Goal: Task Accomplishment & Management: Manage account settings

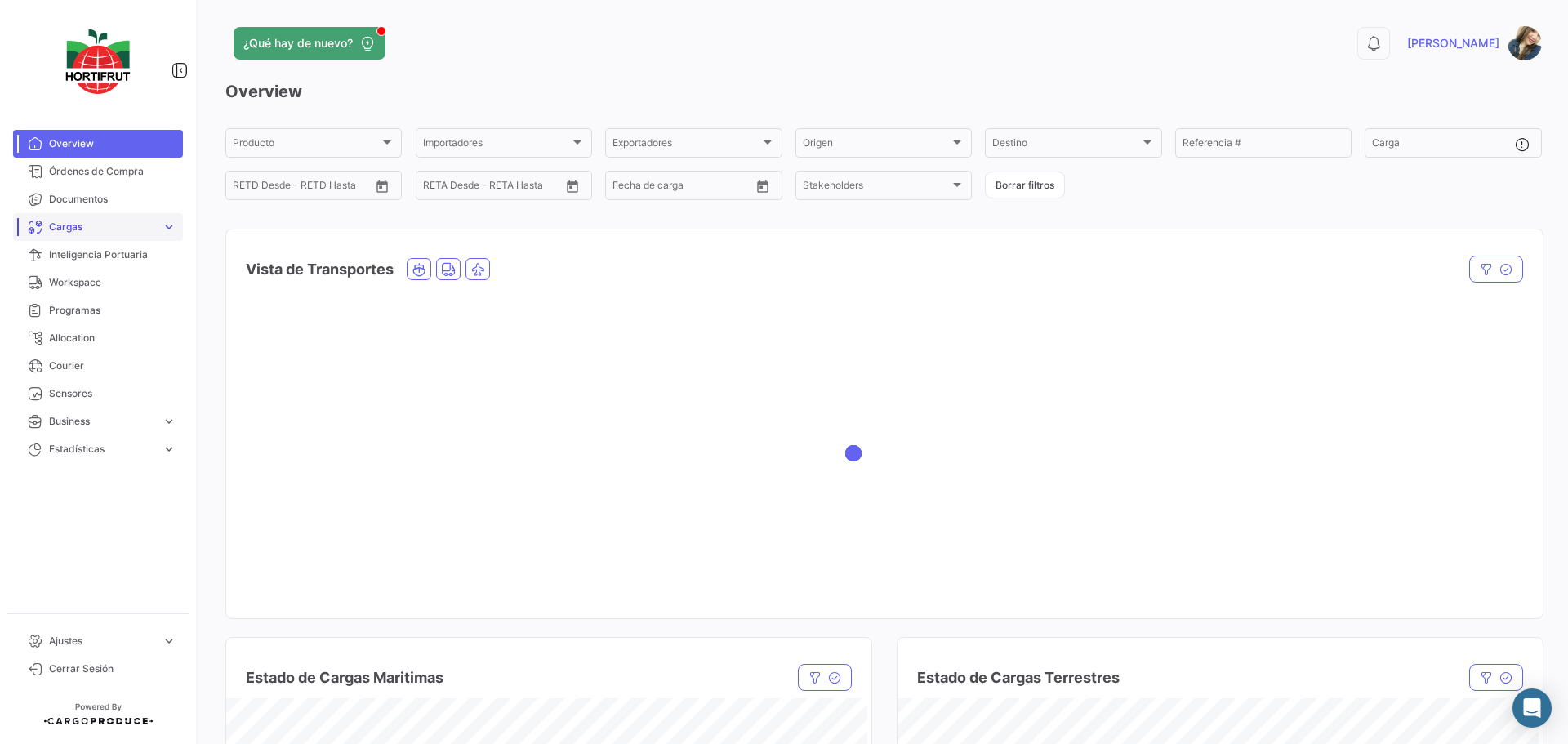
click at [144, 227] on span "Cargas" at bounding box center [102, 227] width 106 height 15
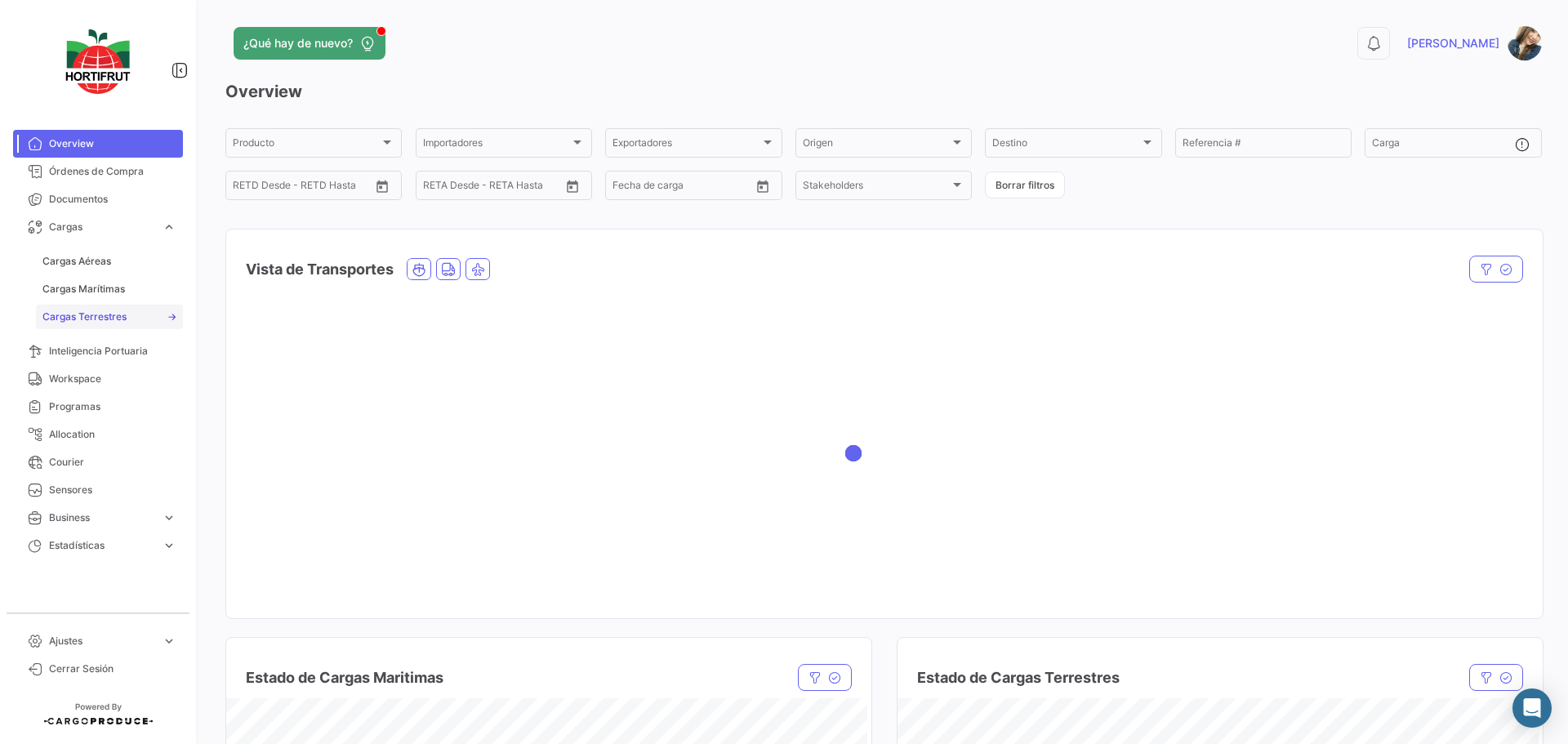
click at [107, 307] on link "Cargas Terrestres" at bounding box center [109, 316] width 147 height 24
click at [118, 311] on span "Cargas Terrestres" at bounding box center [84, 316] width 84 height 15
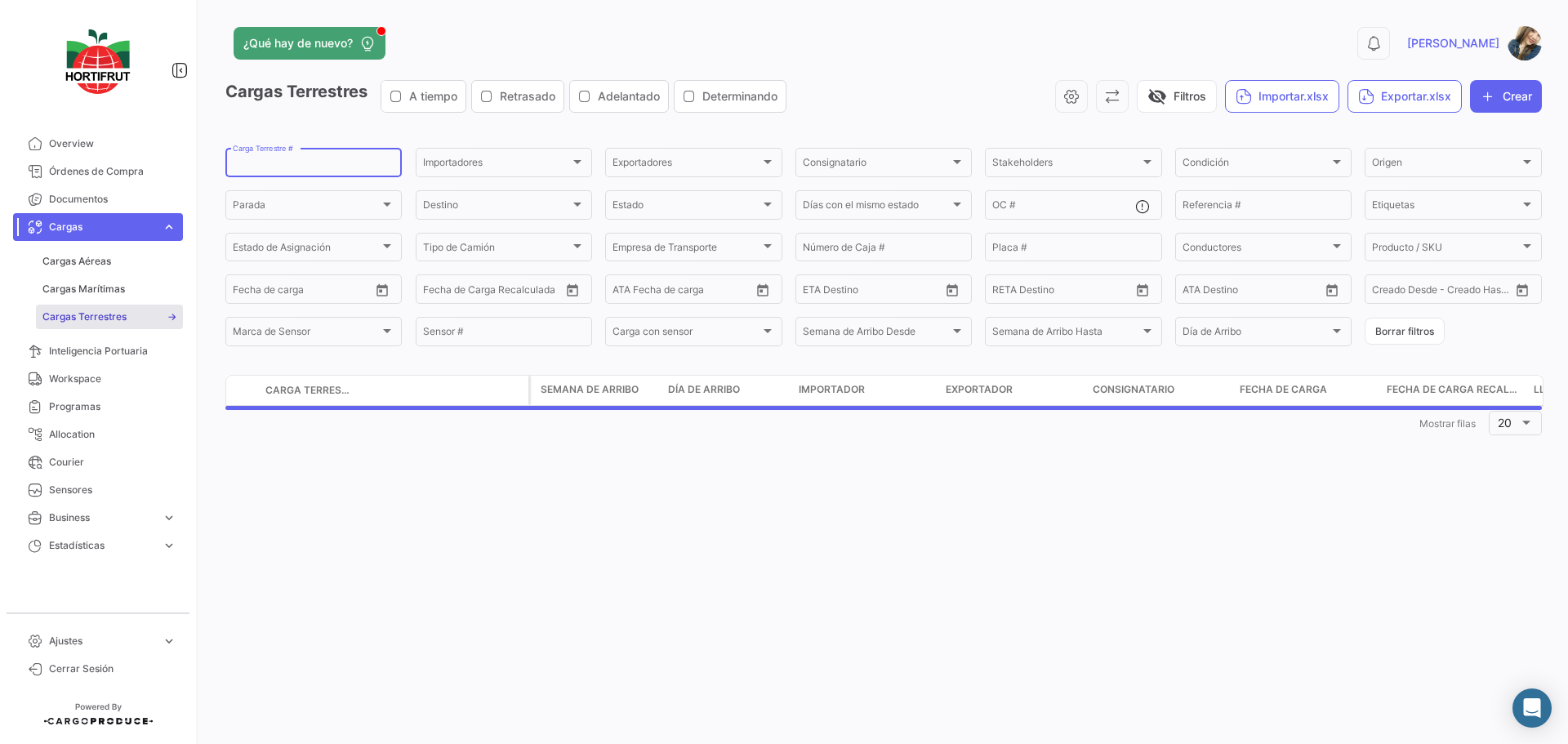
click at [291, 168] on input "Carga Terrestre #" at bounding box center [313, 165] width 162 height 12
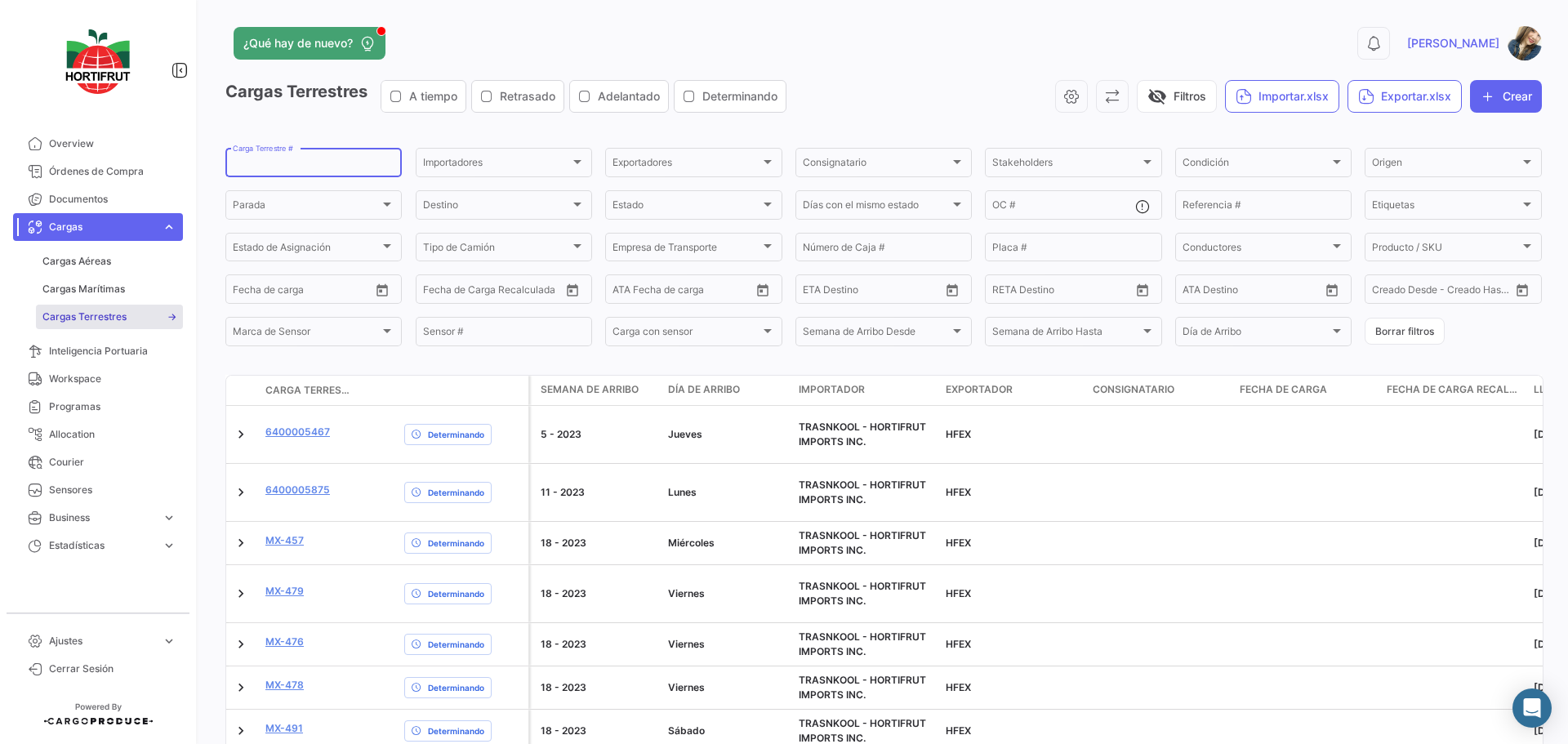
paste input "2526-T-0173"
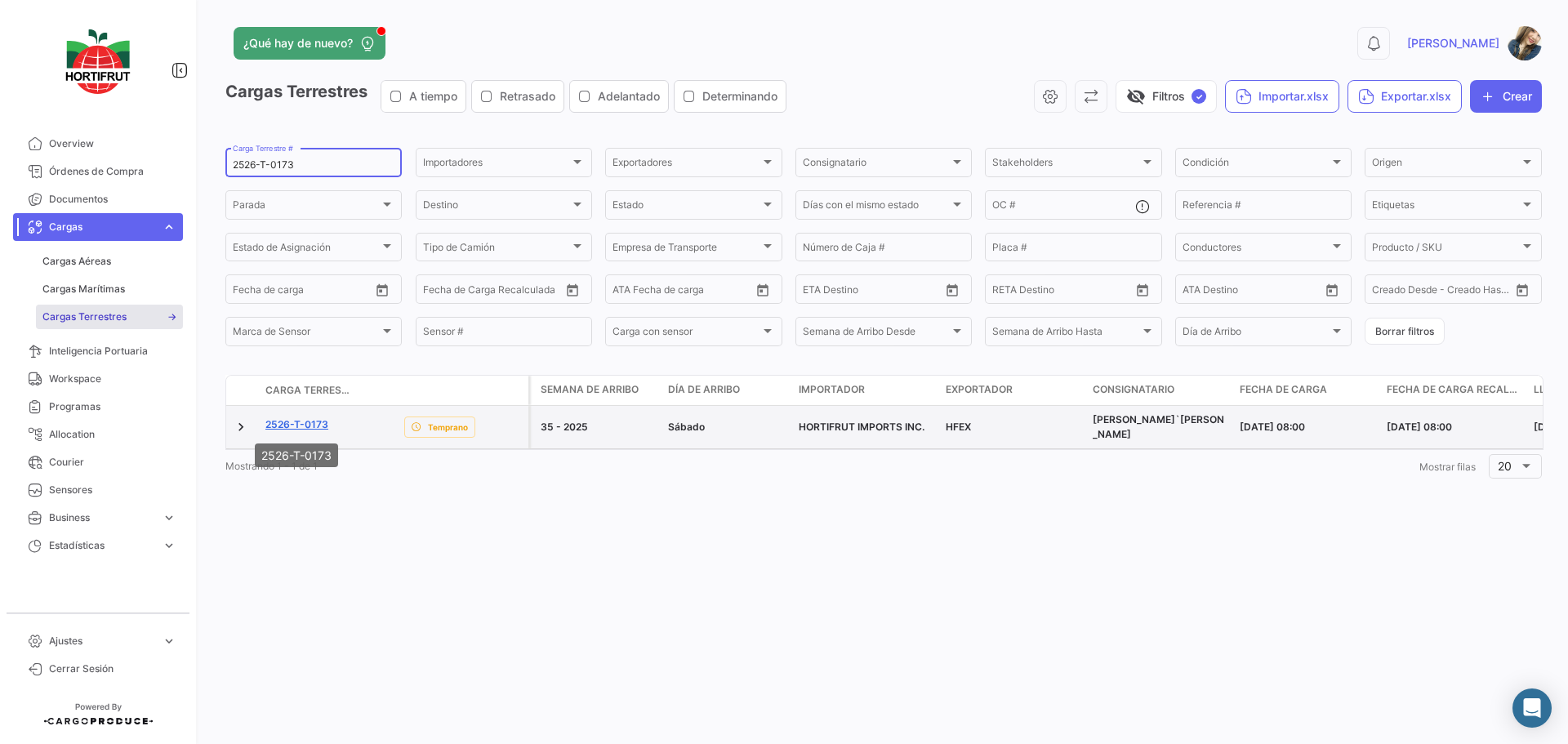
type input "2526-T-0173"
click at [305, 429] on link "2526-T-0173" at bounding box center [297, 424] width 62 height 15
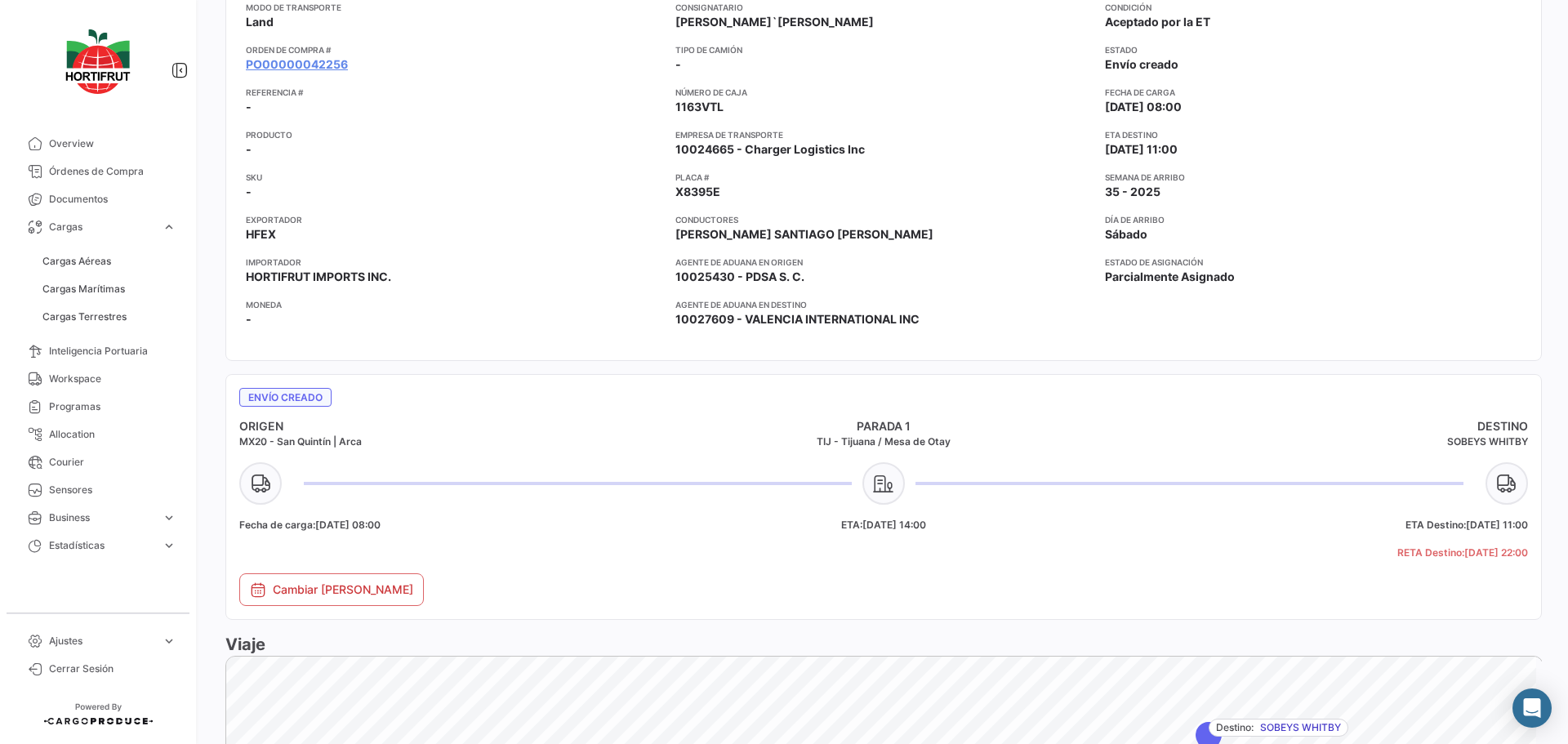
scroll to position [163, 0]
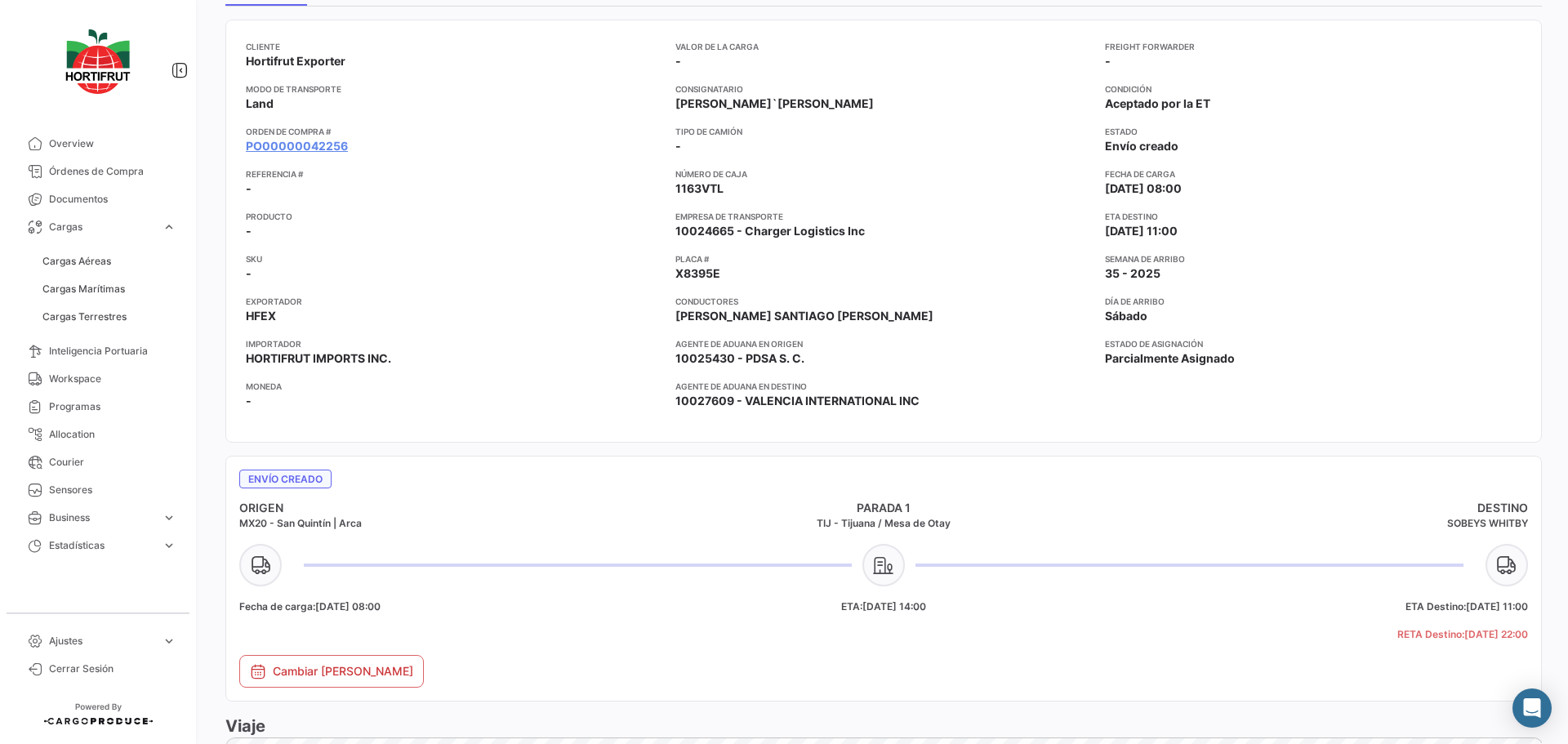
click at [1416, 605] on h5 "ETA Destino: [DATE] 11:00" at bounding box center [1313, 606] width 430 height 15
click at [392, 666] on button "Cambiar [PERSON_NAME]" at bounding box center [331, 671] width 185 height 32
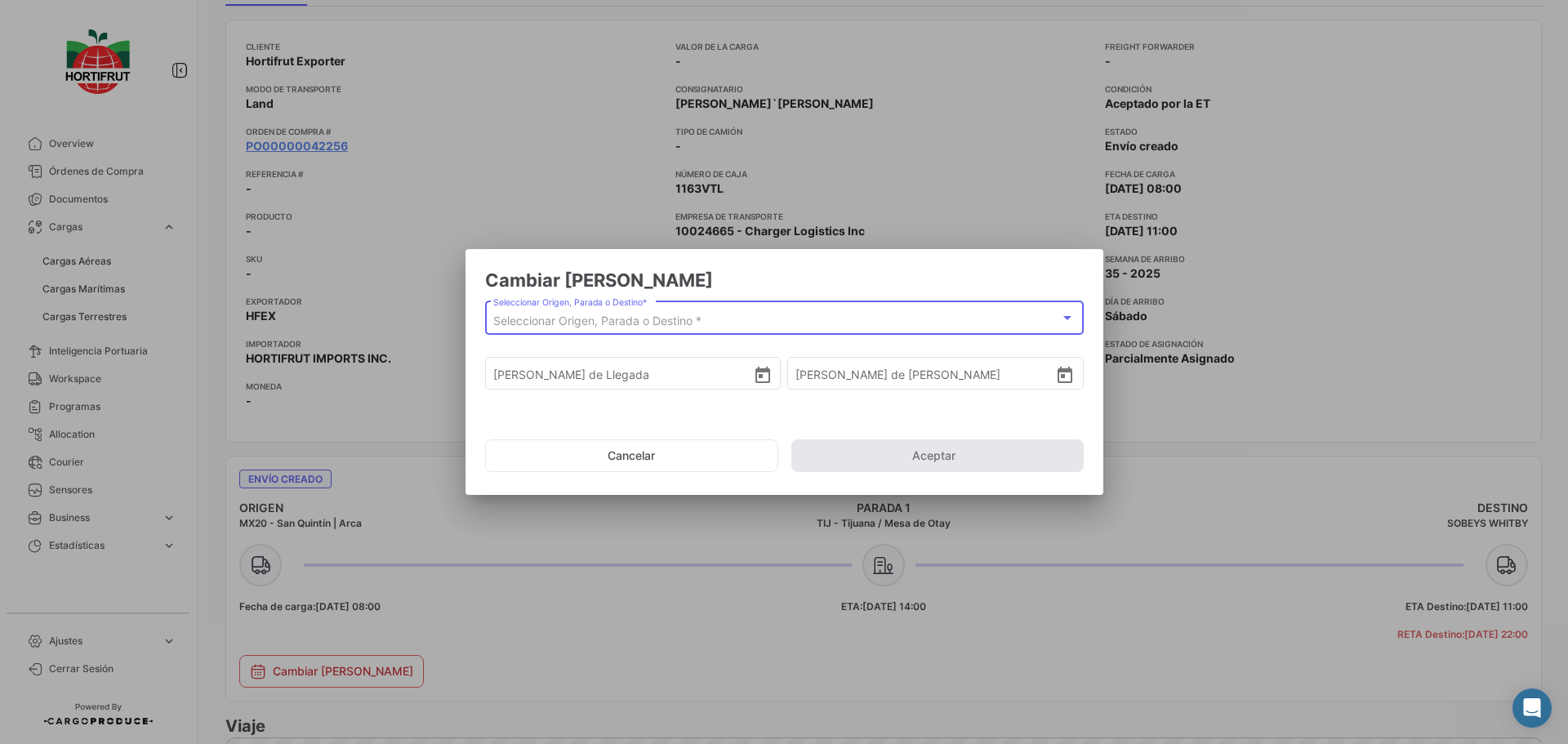
click at [1063, 318] on div at bounding box center [1067, 318] width 8 height 4
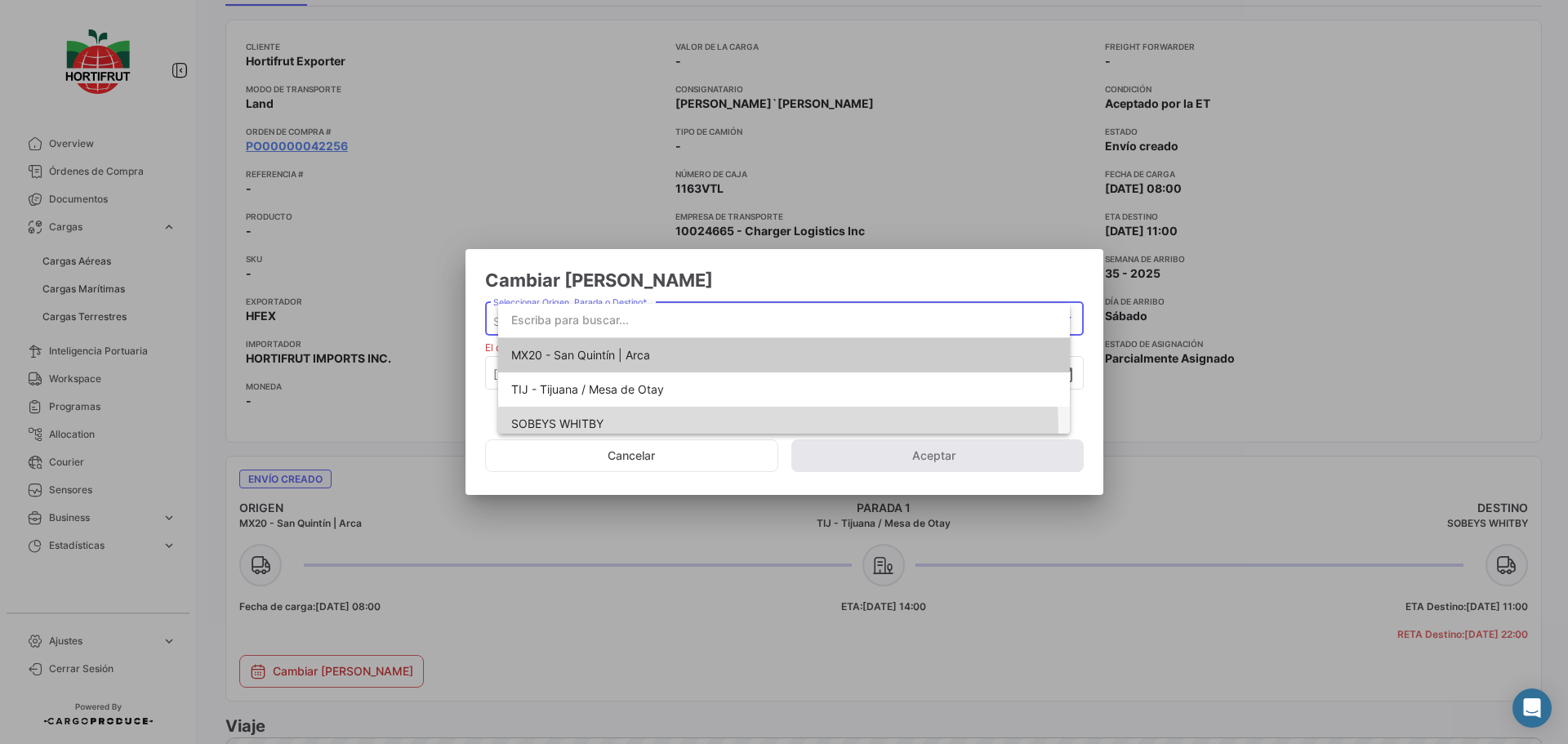
click at [645, 433] on span "SOBEYS WHITBY" at bounding box center [626, 423] width 228 height 34
type input "[DATE] 22:00"
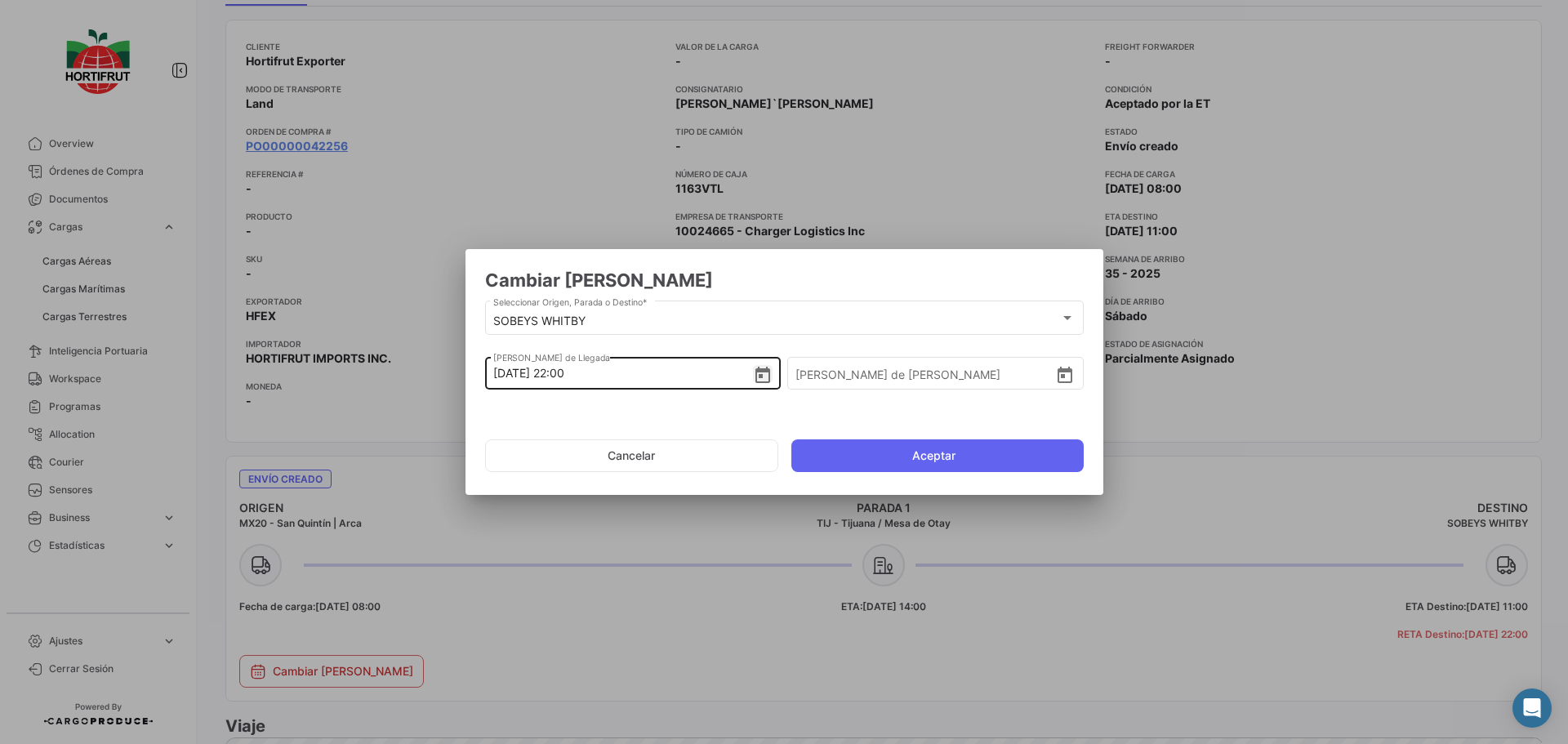
click at [763, 373] on icon "Open calendar" at bounding box center [763, 376] width 20 height 20
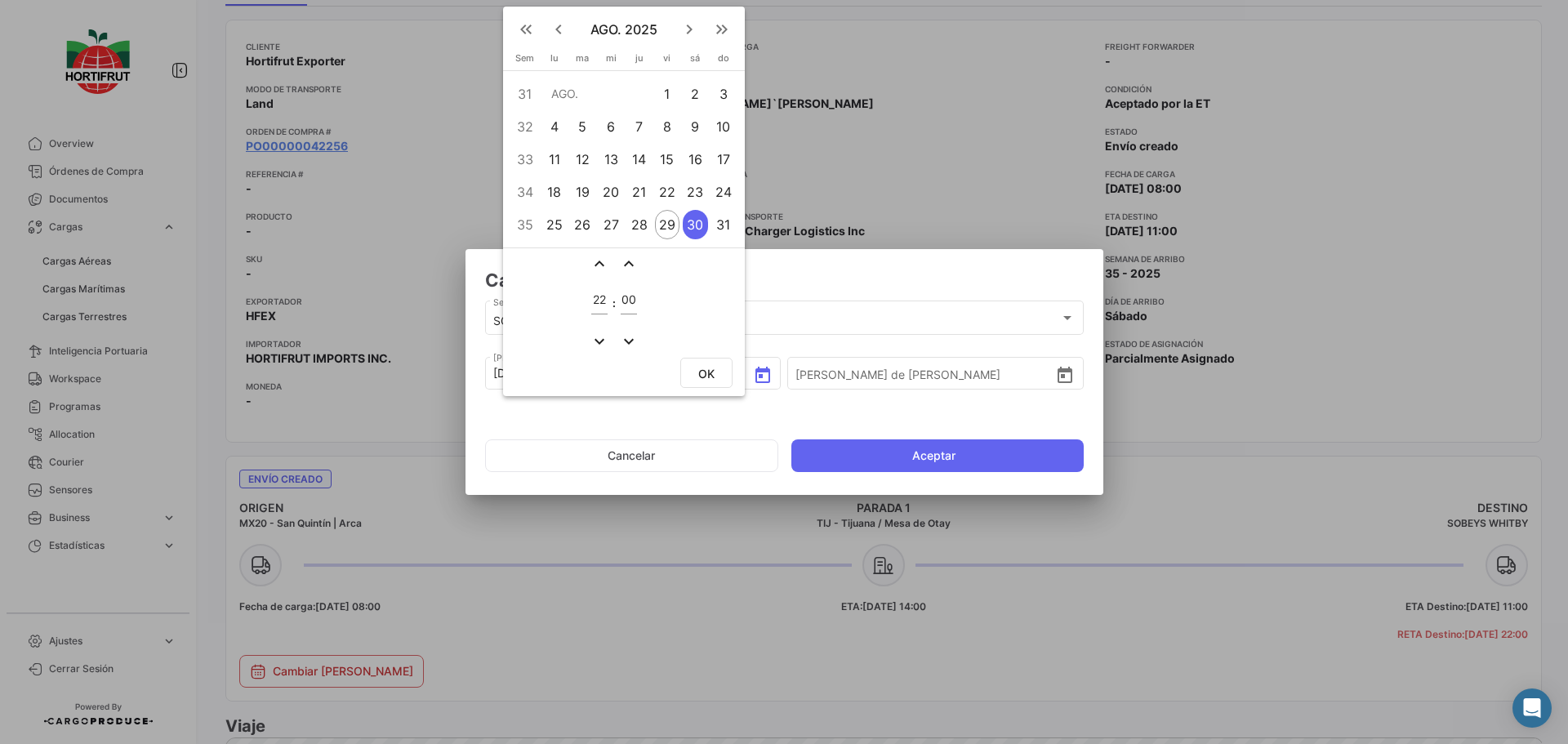
click at [690, 28] on mat-icon "keyboard_arrow_right" at bounding box center [689, 29] width 20 height 20
click at [557, 96] on div "1" at bounding box center [554, 94] width 25 height 29
click at [599, 298] on input "22" at bounding box center [599, 300] width 17 height 14
type input "11"
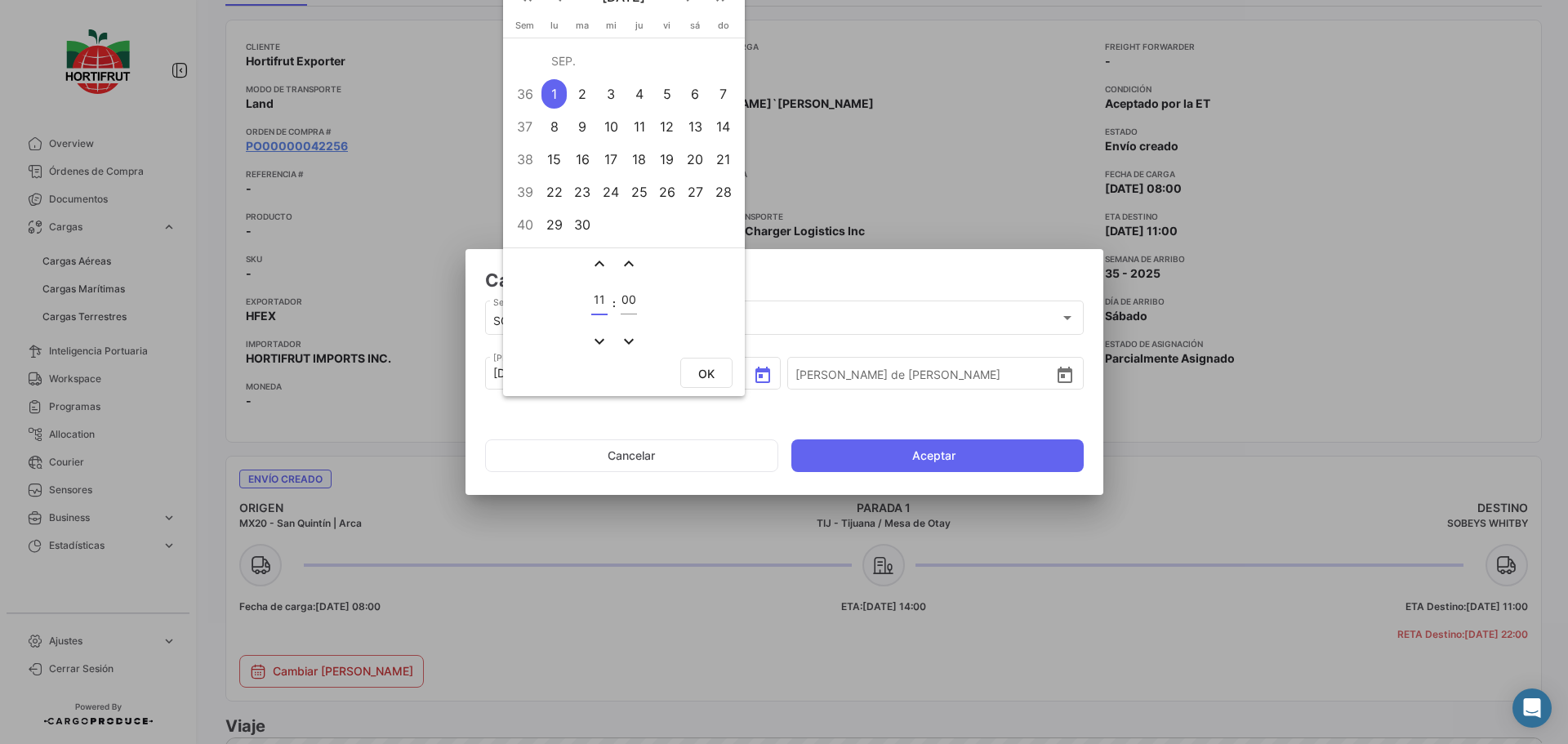
click at [691, 372] on button "OK" at bounding box center [707, 372] width 53 height 30
type input "[DATE] 11:00"
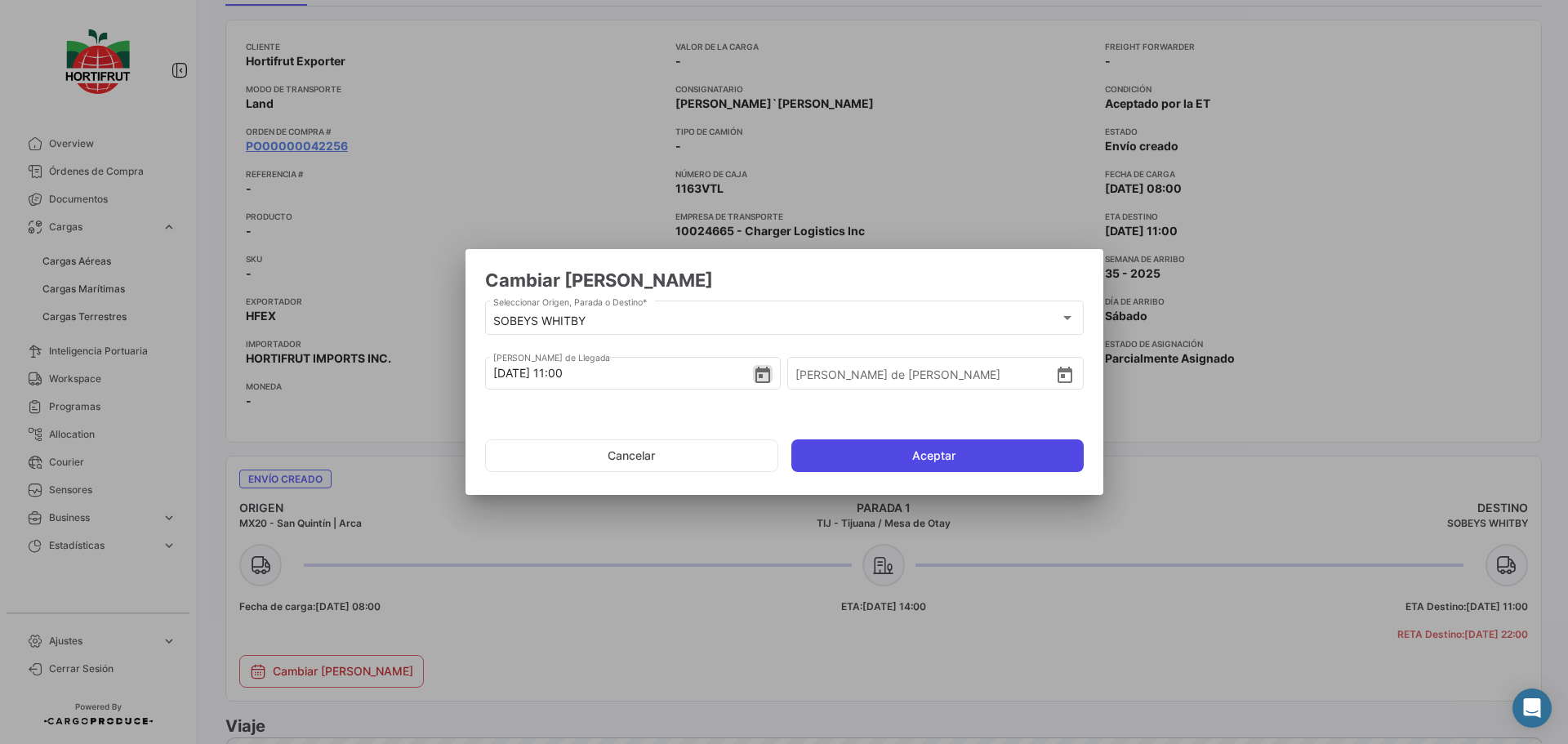
click at [900, 450] on button "Aceptar" at bounding box center [936, 455] width 292 height 32
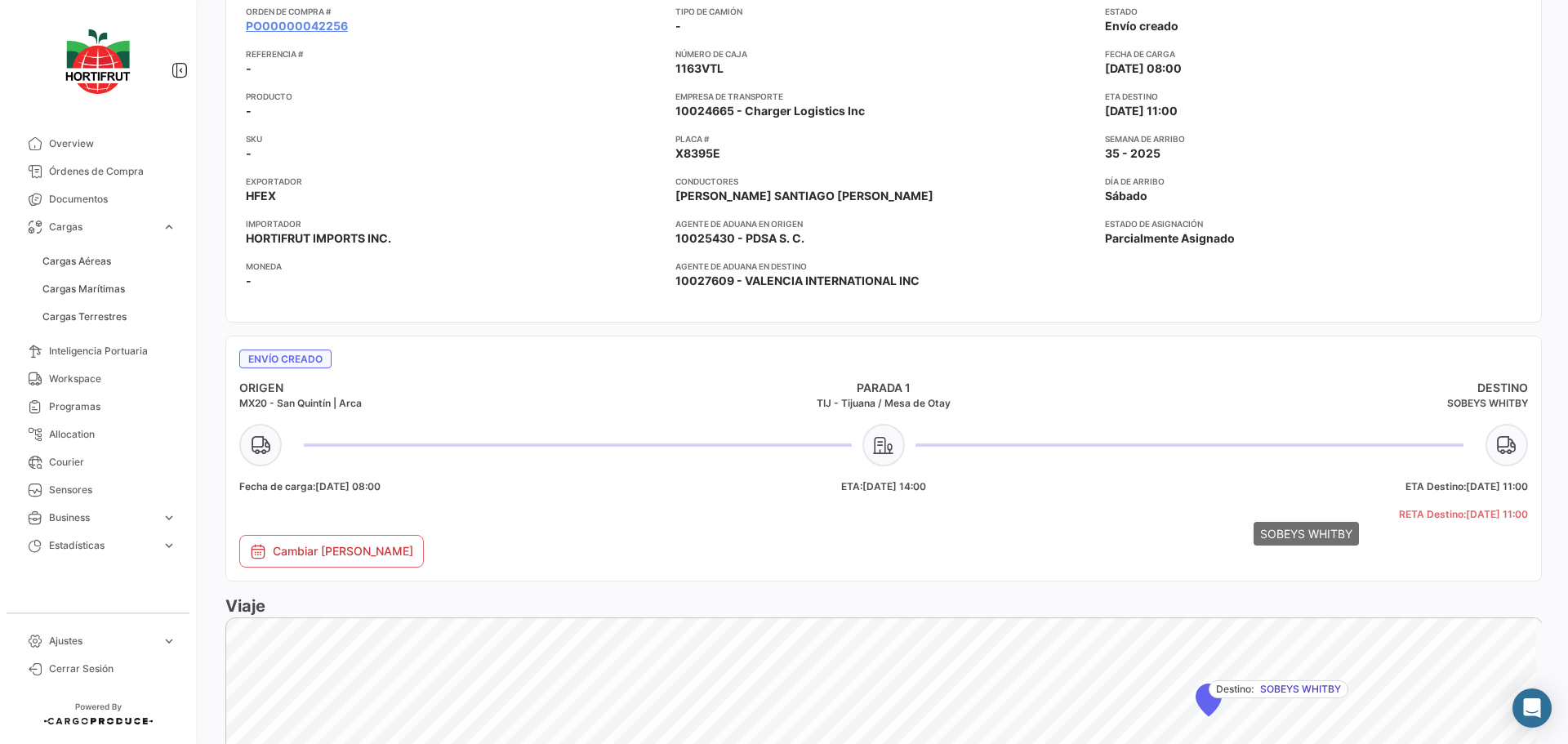
scroll to position [327, 0]
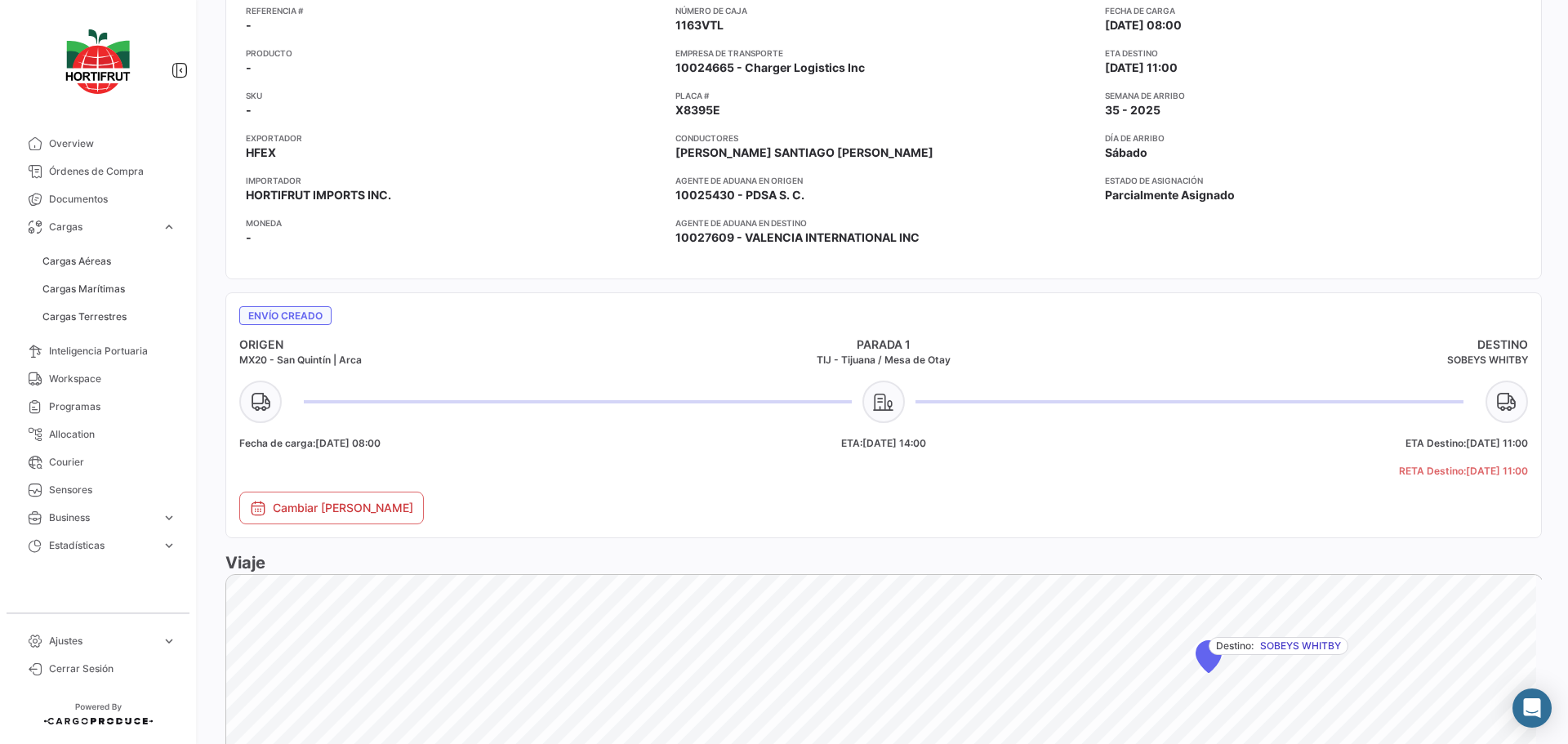
drag, startPoint x: 1435, startPoint y: 444, endPoint x: 1531, endPoint y: 445, distance: 96.0
click at [1531, 445] on mat-card "Envío creado ORIGEN MX20 - San [PERSON_NAME] | Arca PARADA 1 TIJ - [GEOGRAPHIC_…" at bounding box center [884, 415] width 1316 height 246
copy span "[DATE] 11:00"
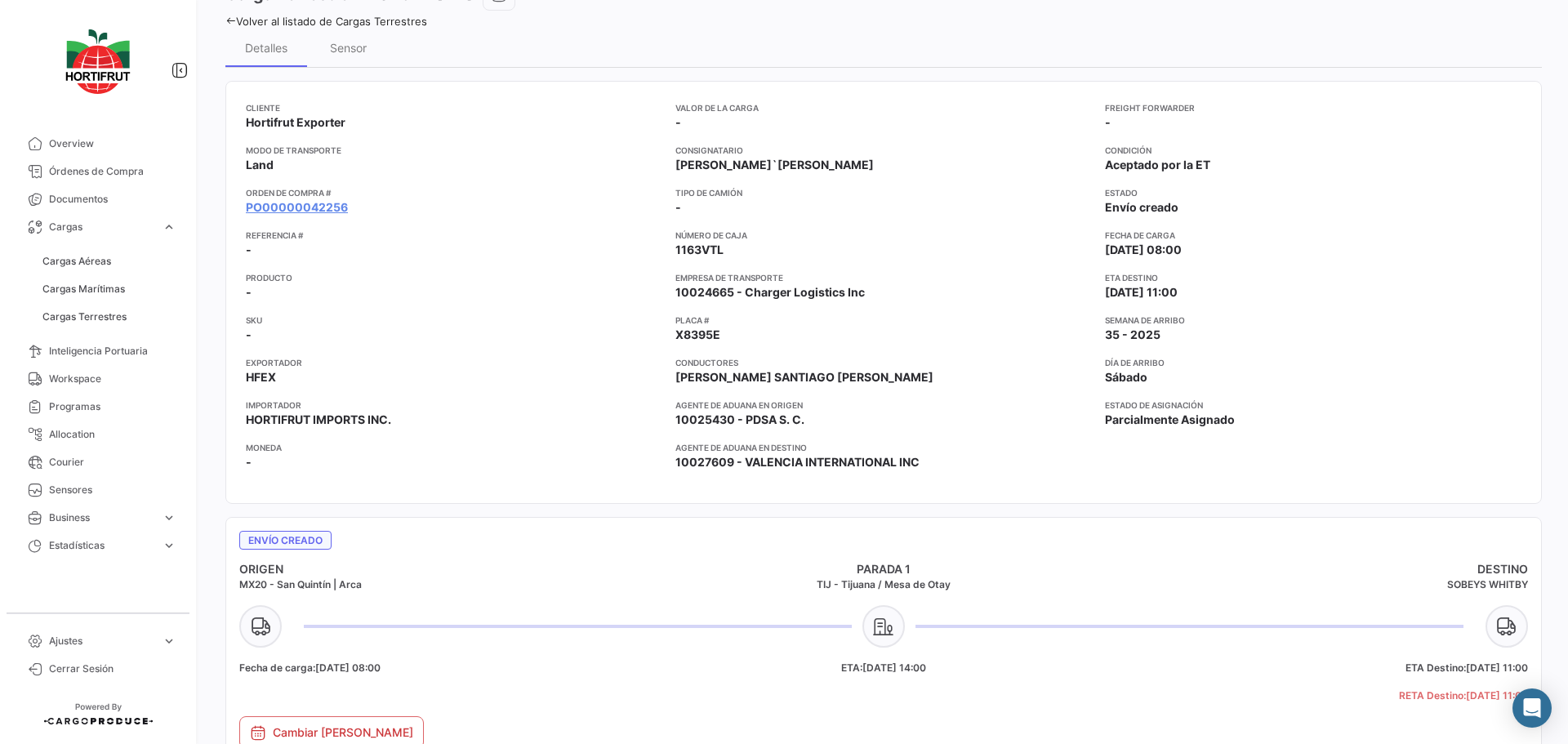
scroll to position [0, 0]
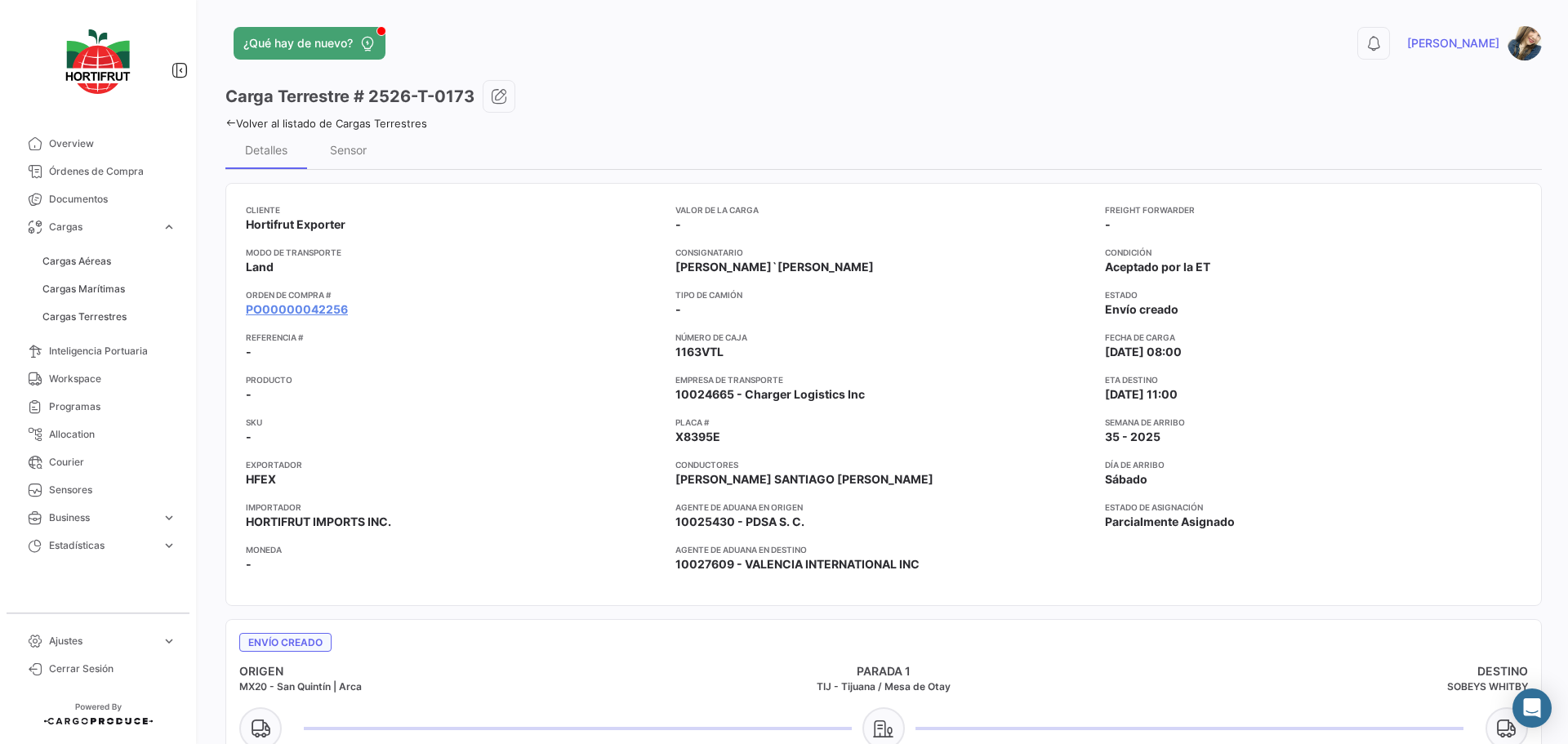
drag, startPoint x: 472, startPoint y: 96, endPoint x: 373, endPoint y: 99, distance: 99.0
click at [373, 99] on h3 "Carga Terrestre # 2526-T-0173" at bounding box center [350, 96] width 249 height 22
copy h3 "2526-T-0173"
click at [121, 382] on span "Workspace" at bounding box center [112, 379] width 127 height 15
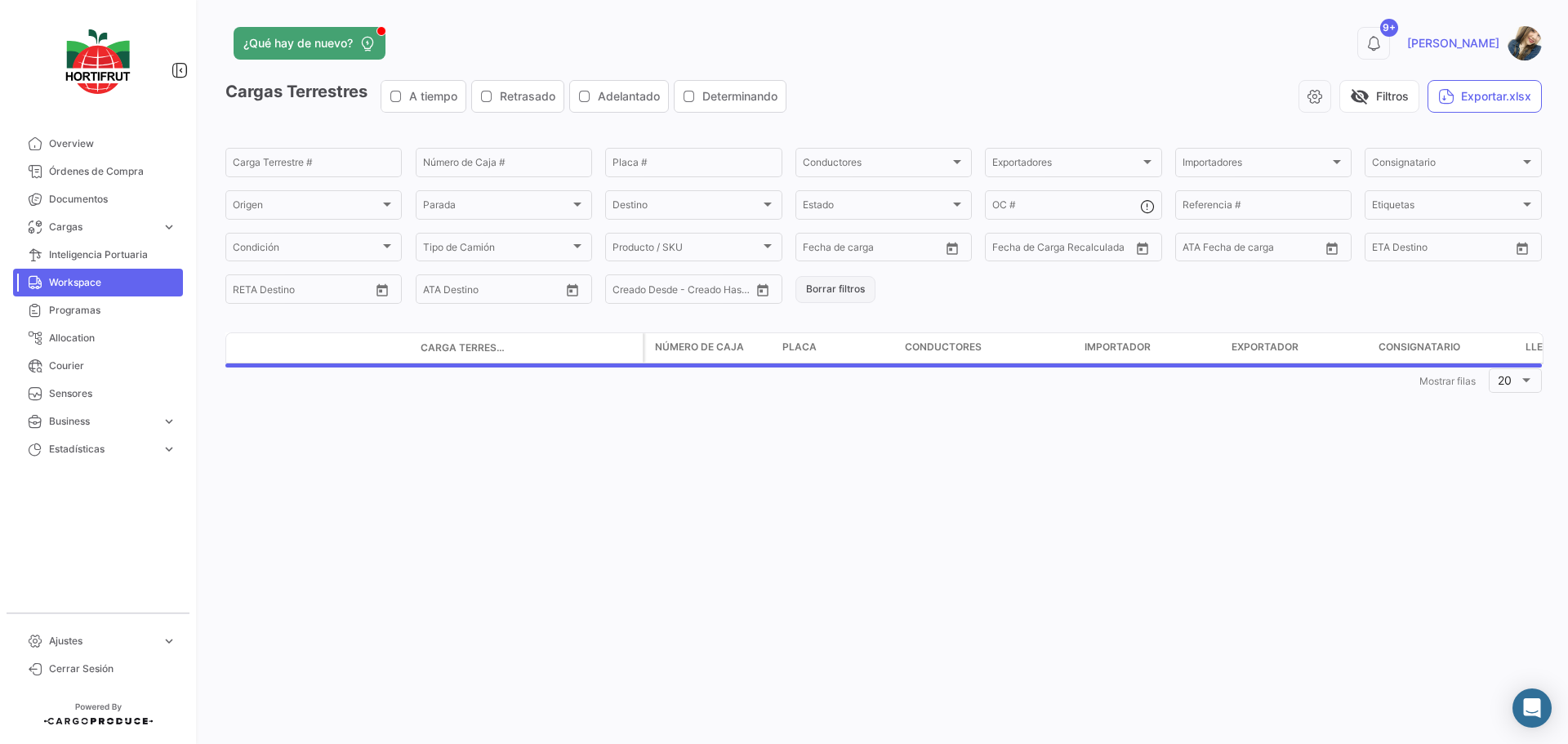
click at [836, 297] on button "Borrar filtros" at bounding box center [836, 290] width 80 height 27
click at [954, 250] on icon "Open calendar" at bounding box center [952, 249] width 15 height 15
click at [975, 476] on div "30" at bounding box center [987, 479] width 26 height 29
type input "[DATE]"
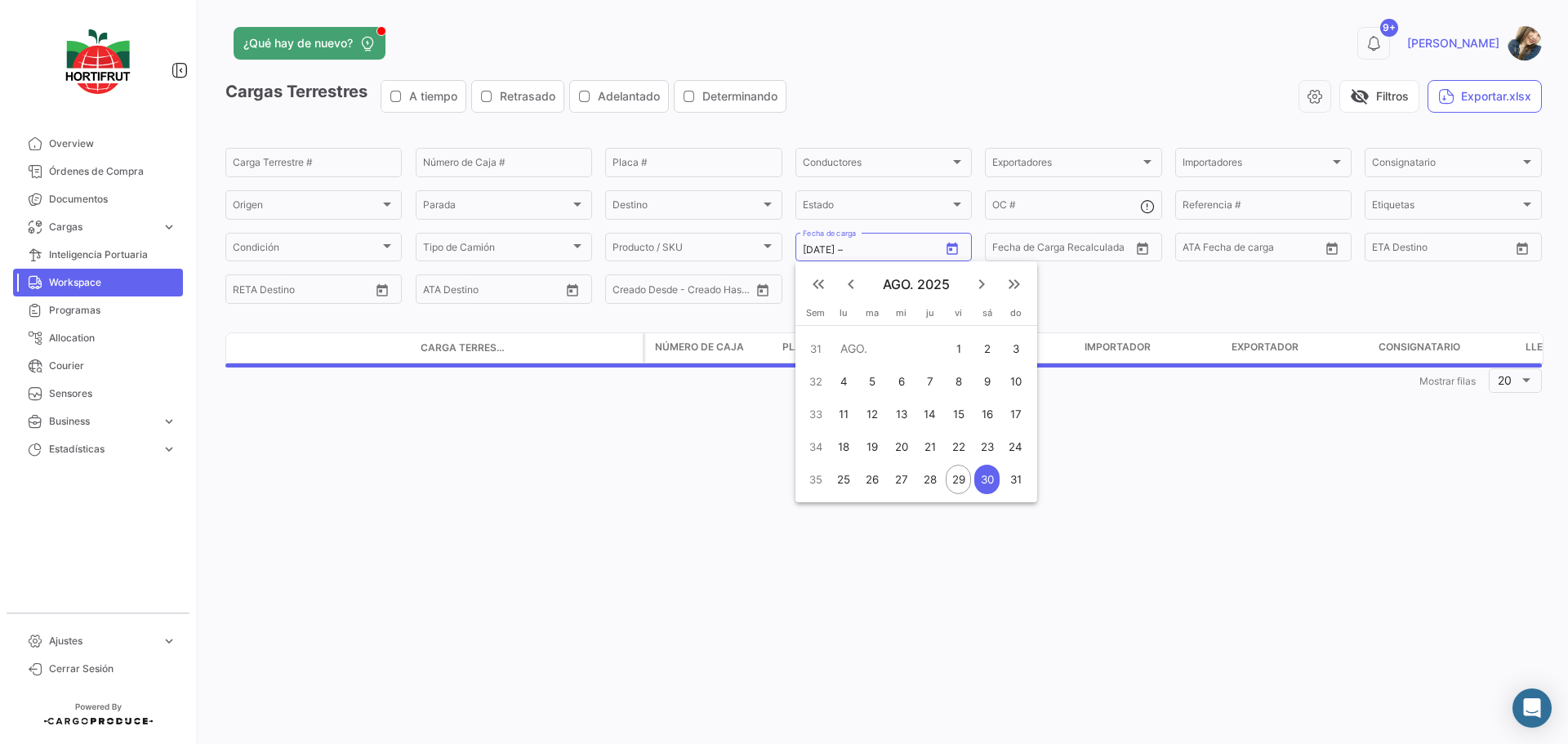
click at [975, 476] on div "30" at bounding box center [987, 479] width 26 height 29
type input "[DATE]"
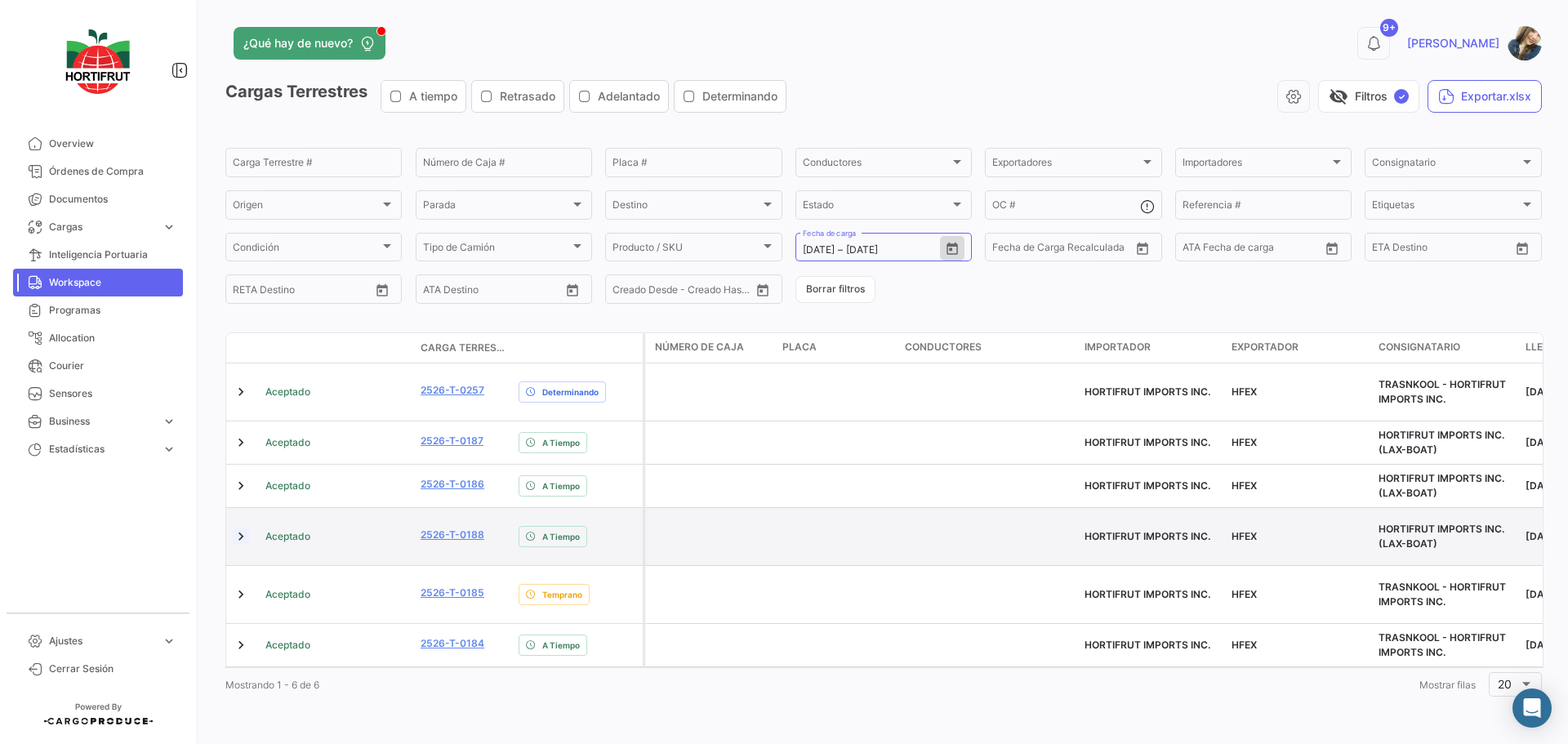
click at [238, 528] on link at bounding box center [240, 536] width 17 height 17
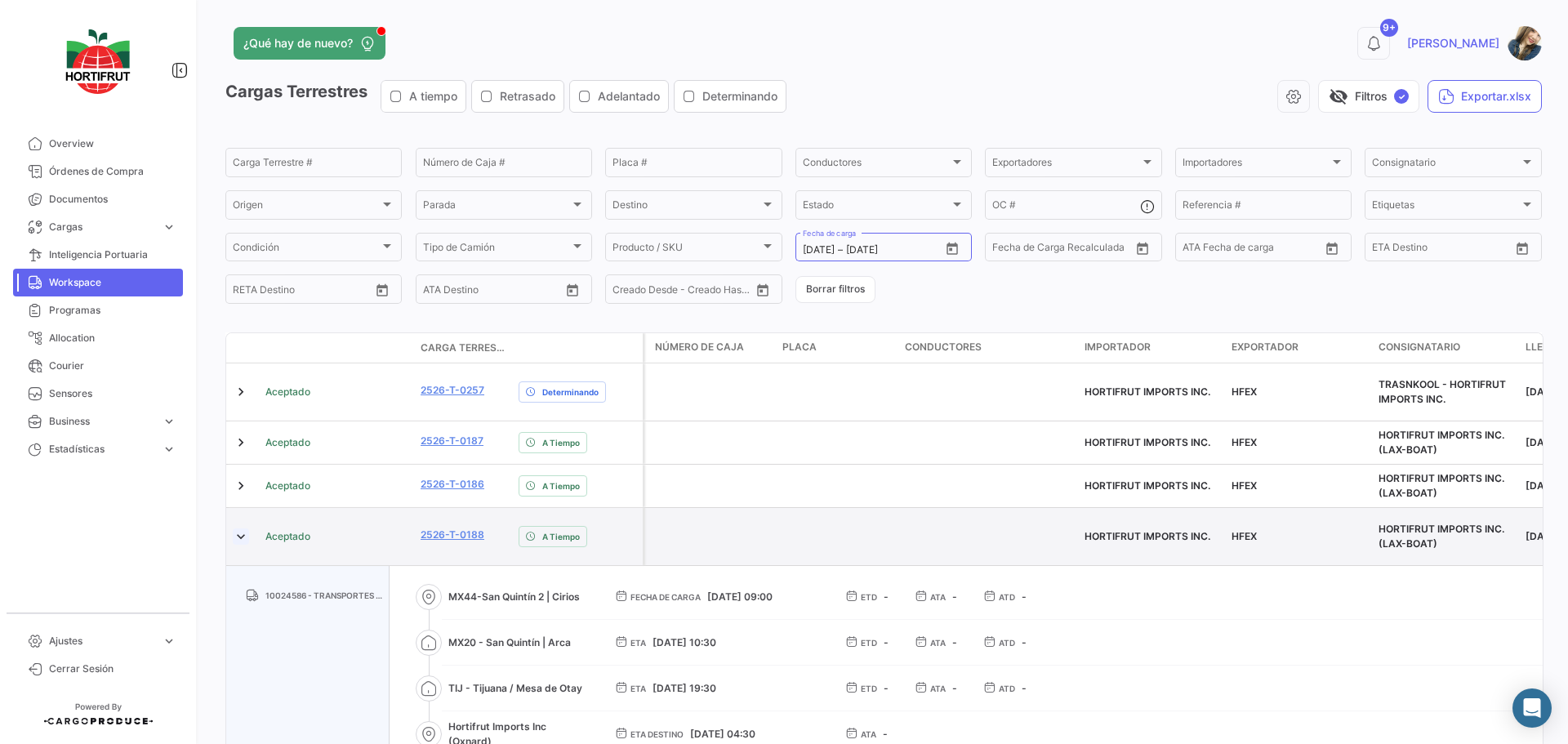
click at [238, 528] on link at bounding box center [240, 536] width 17 height 17
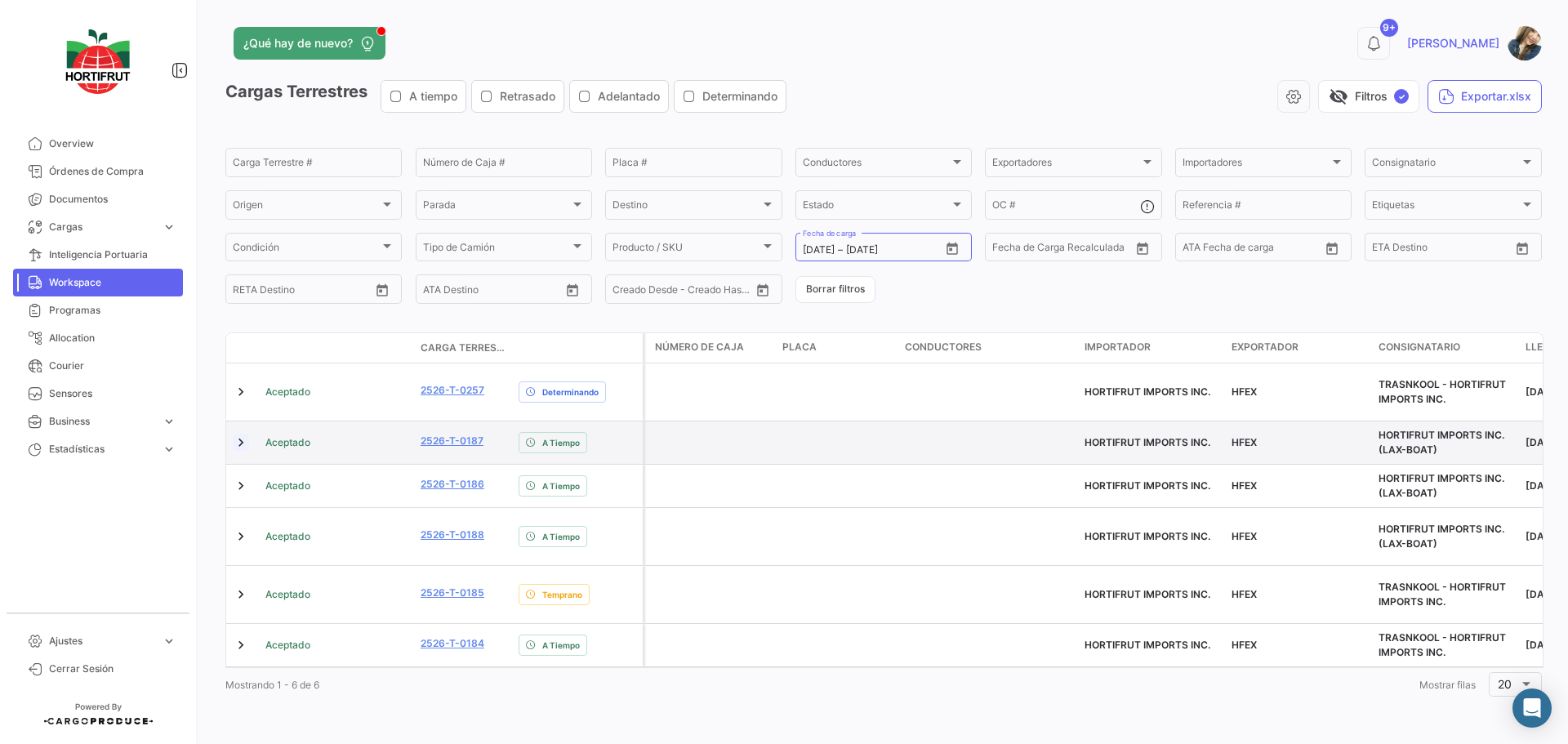
click at [237, 434] on link at bounding box center [240, 442] width 17 height 17
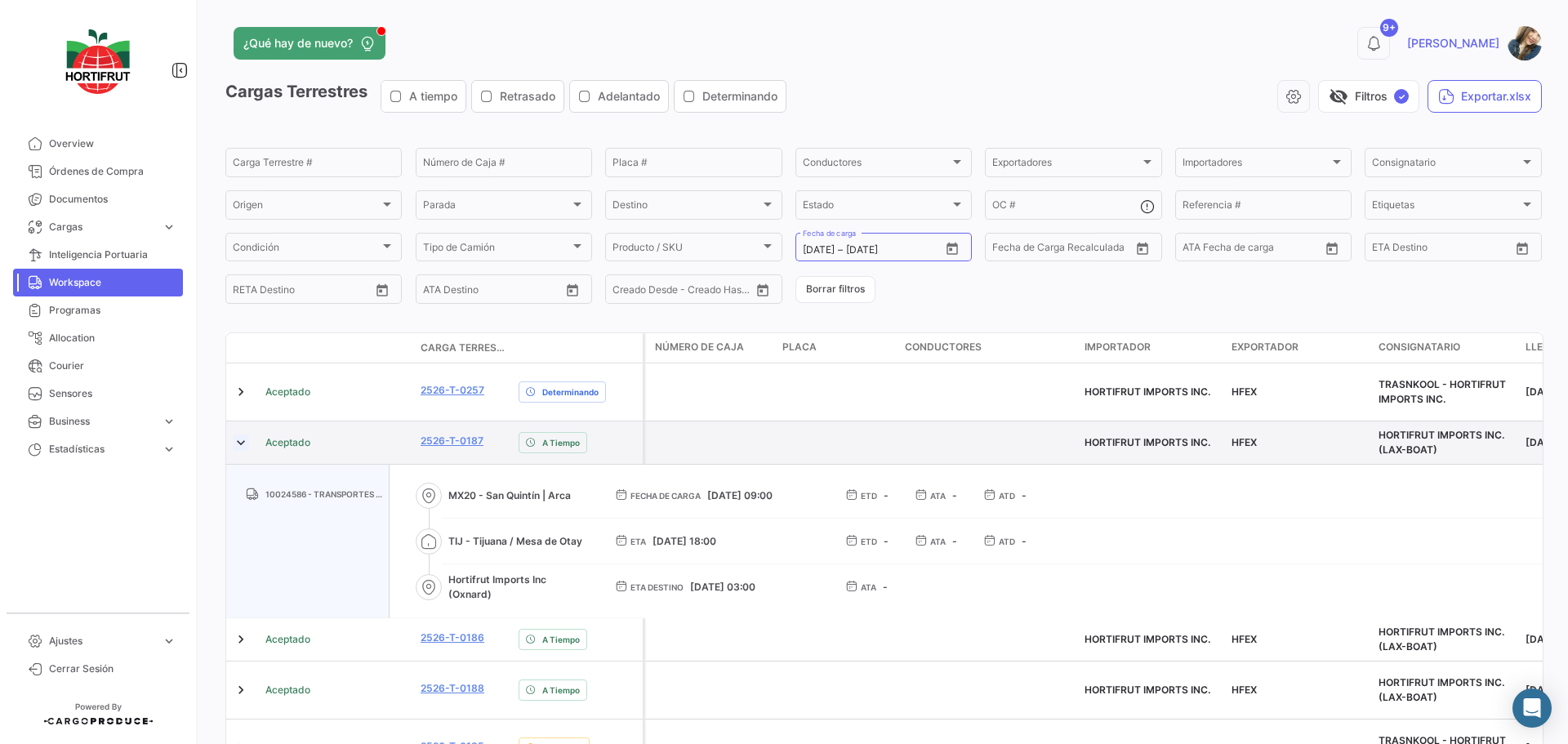
click at [242, 434] on link at bounding box center [240, 442] width 17 height 17
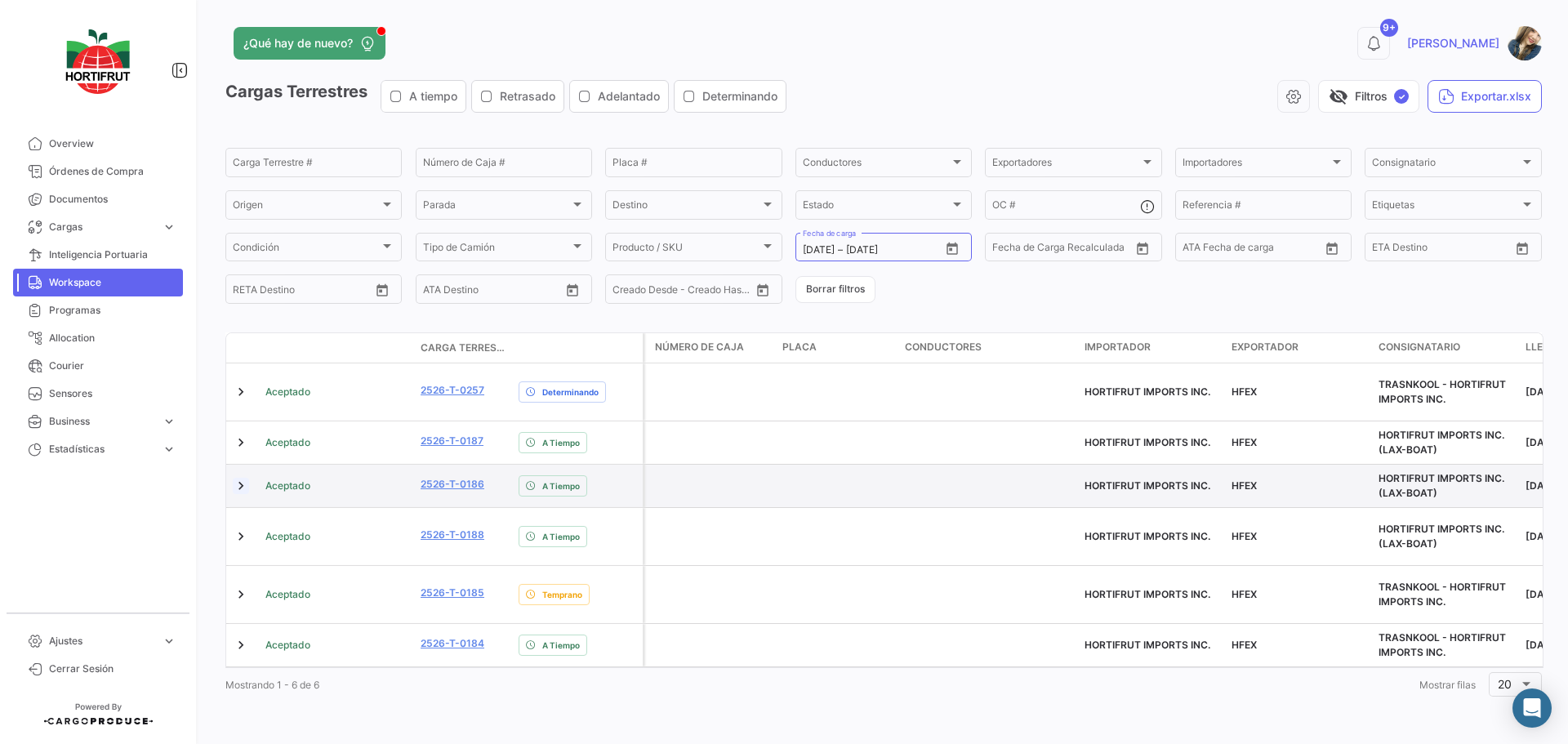
click at [242, 477] on link at bounding box center [240, 485] width 17 height 17
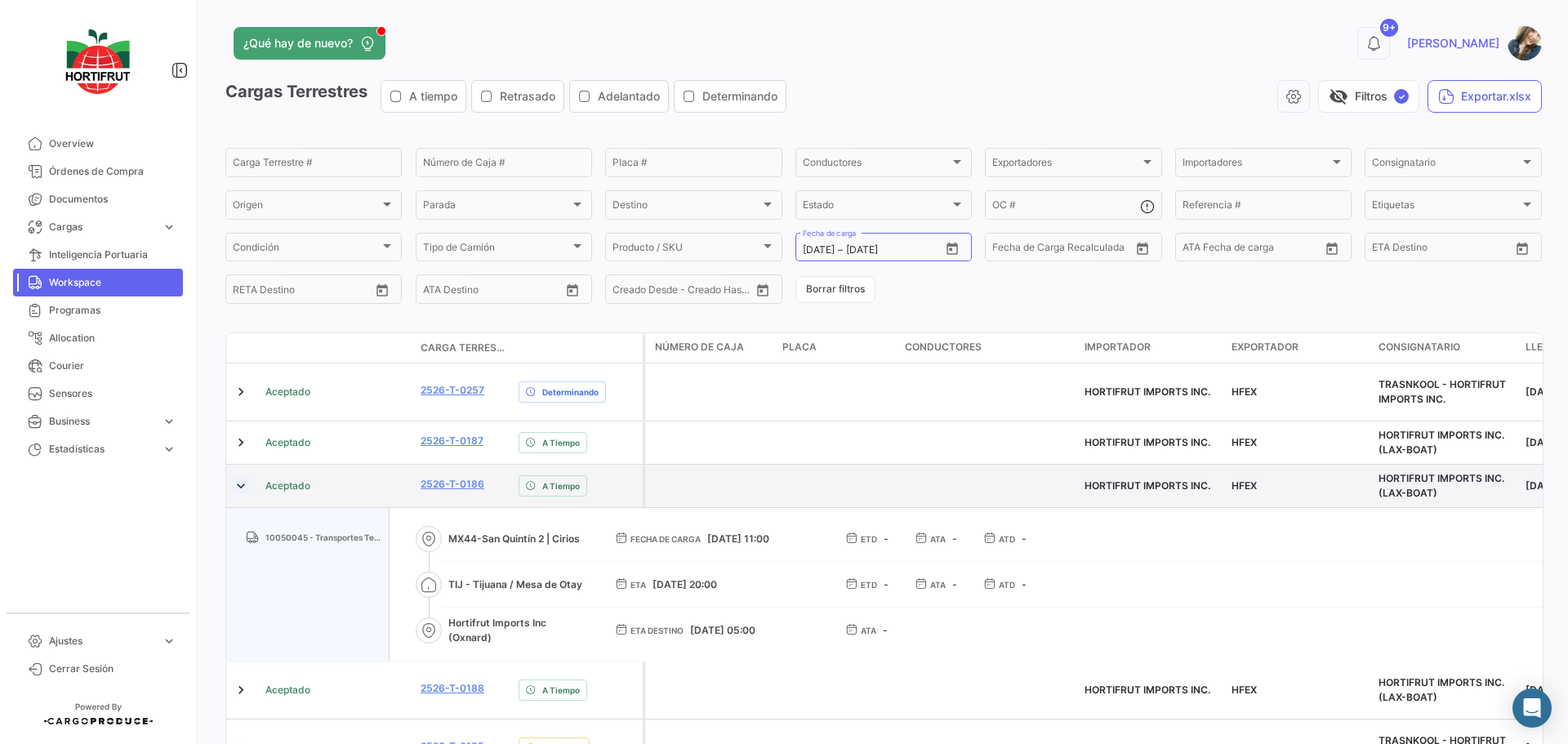
click at [245, 477] on link at bounding box center [240, 485] width 17 height 17
